Goal: Check status: Check status

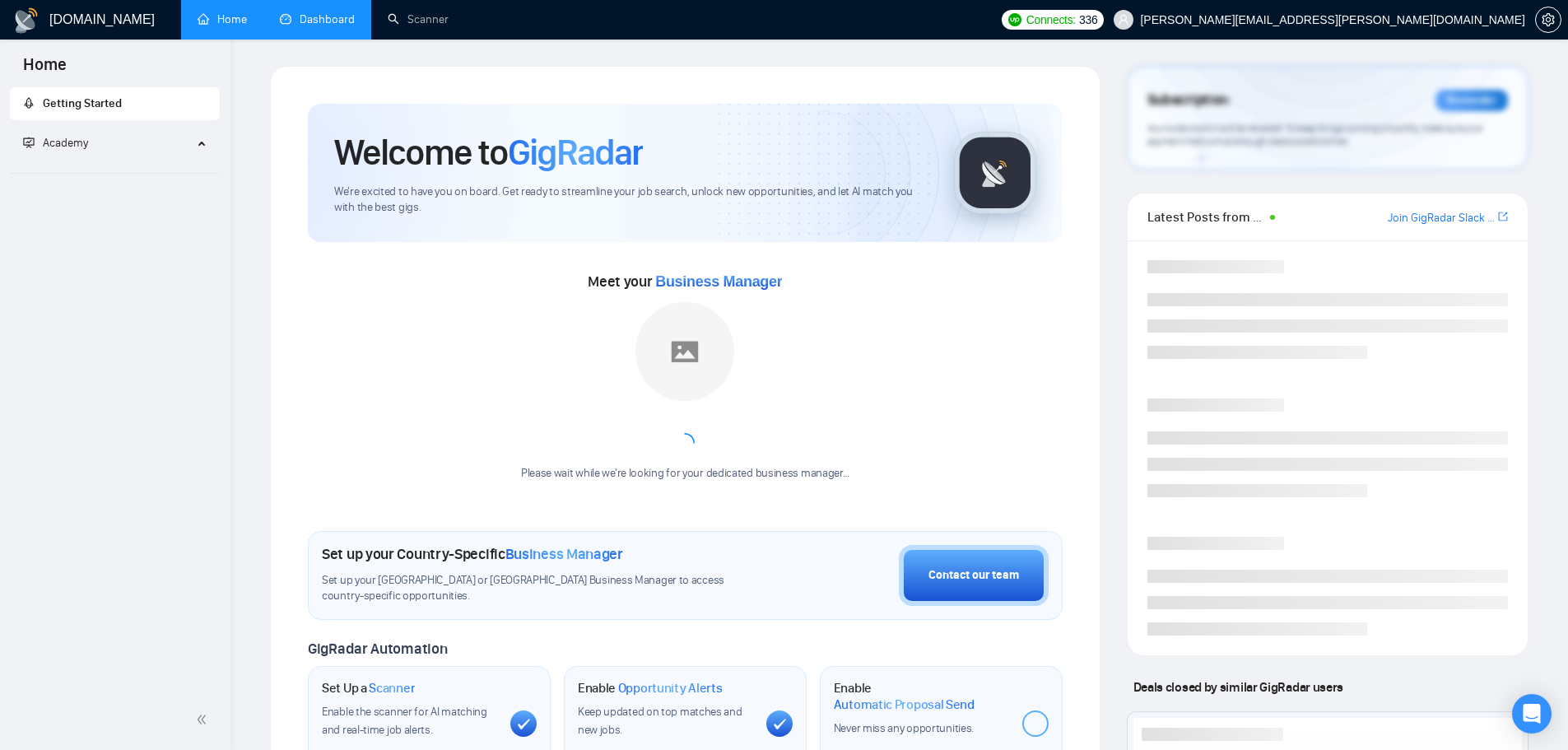
click at [334, 26] on link "Dashboard" at bounding box center [317, 18] width 75 height 14
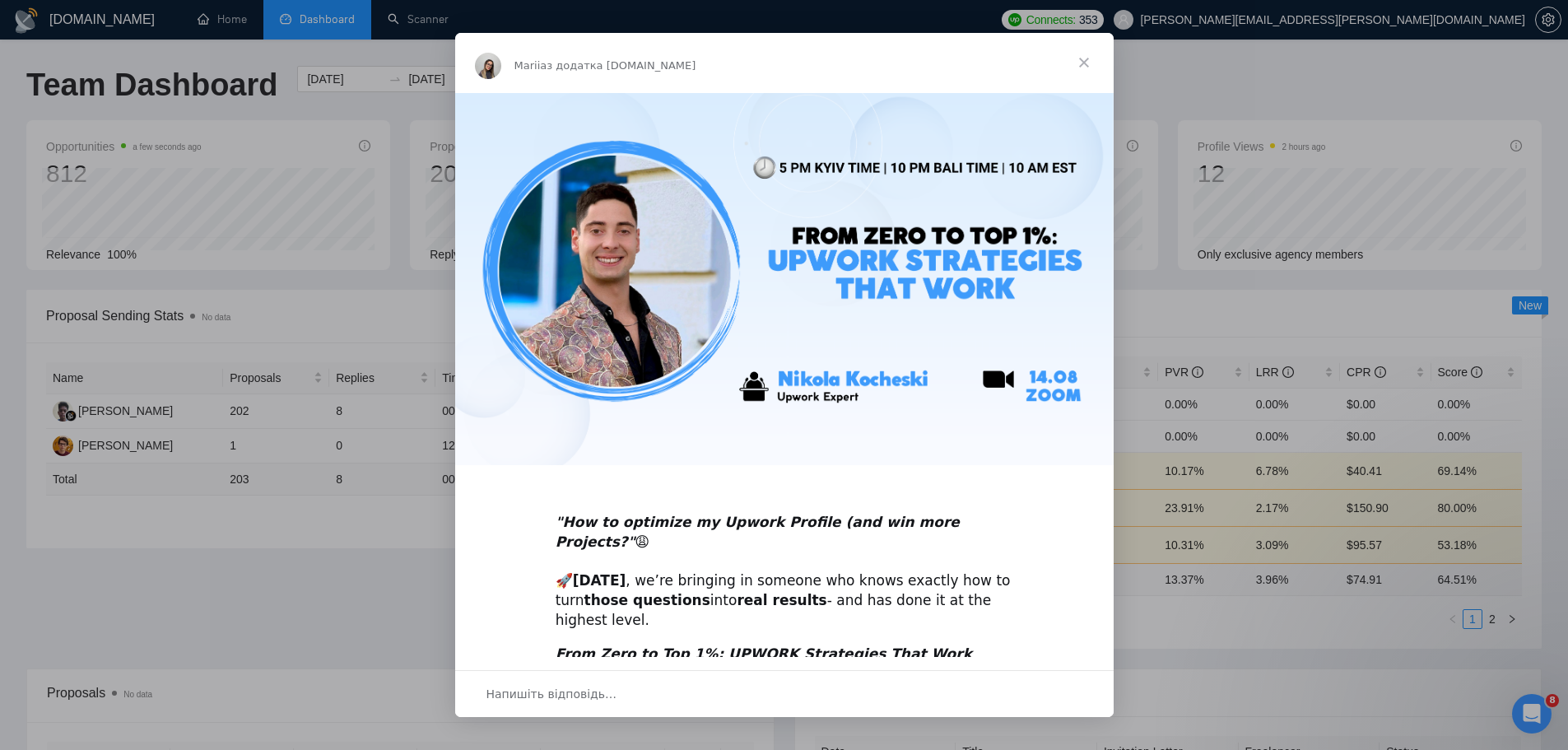
click at [1082, 58] on span "Закрити" at bounding box center [1084, 63] width 59 height 59
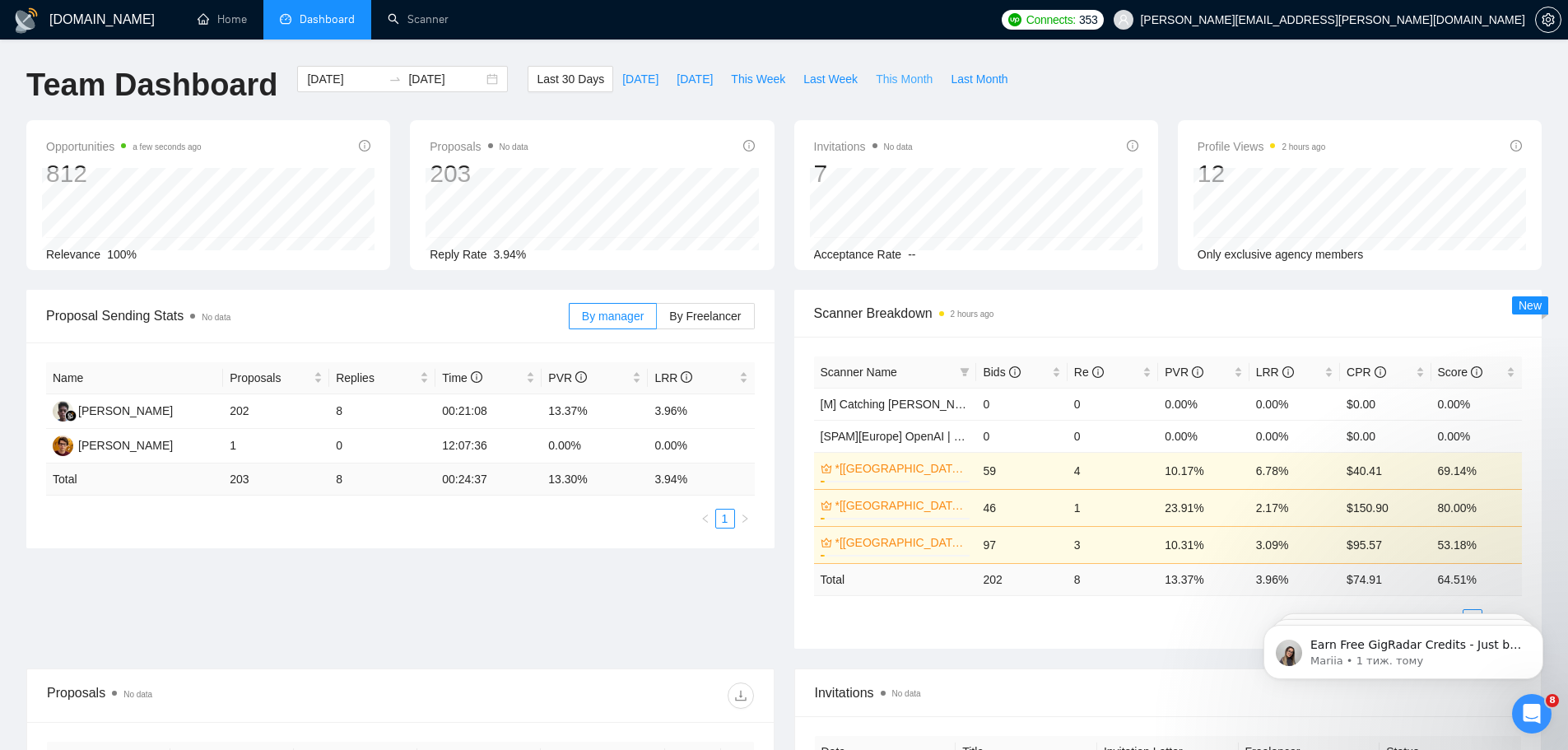
click at [896, 76] on span "This Month" at bounding box center [903, 80] width 56 height 18
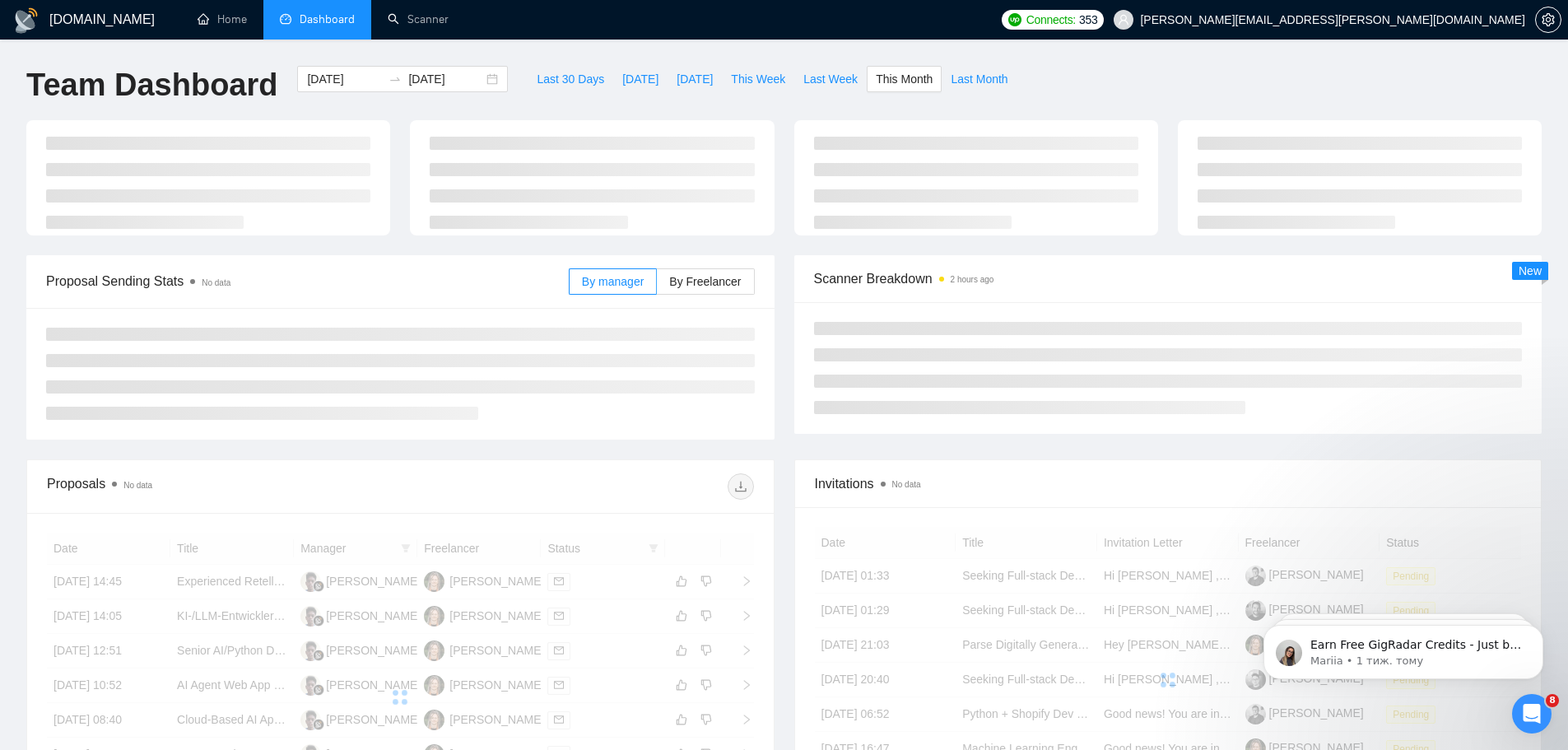
type input "[DATE]"
